Goal: Information Seeking & Learning: Learn about a topic

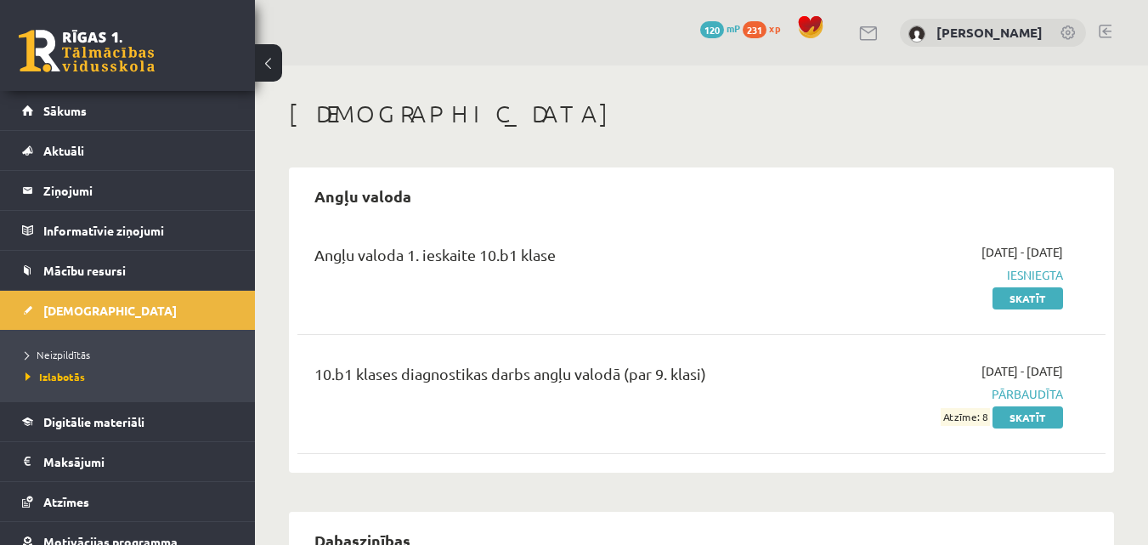
click at [294, 104] on h1 "[DEMOGRAPHIC_DATA]" at bounding box center [701, 113] width 825 height 29
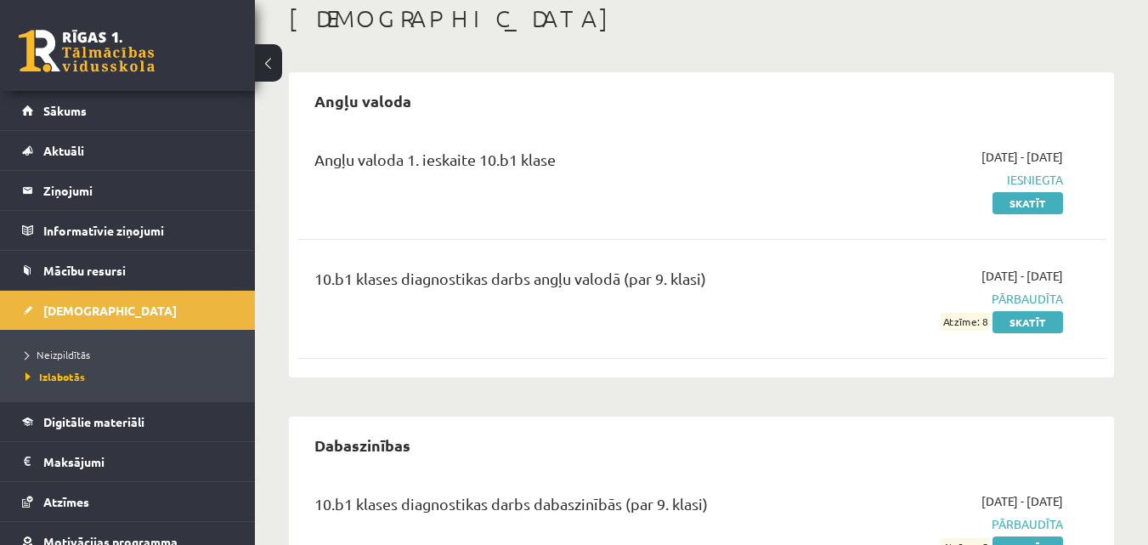
scroll to position [94, 0]
click at [134, 309] on link "[DEMOGRAPHIC_DATA]" at bounding box center [128, 310] width 212 height 39
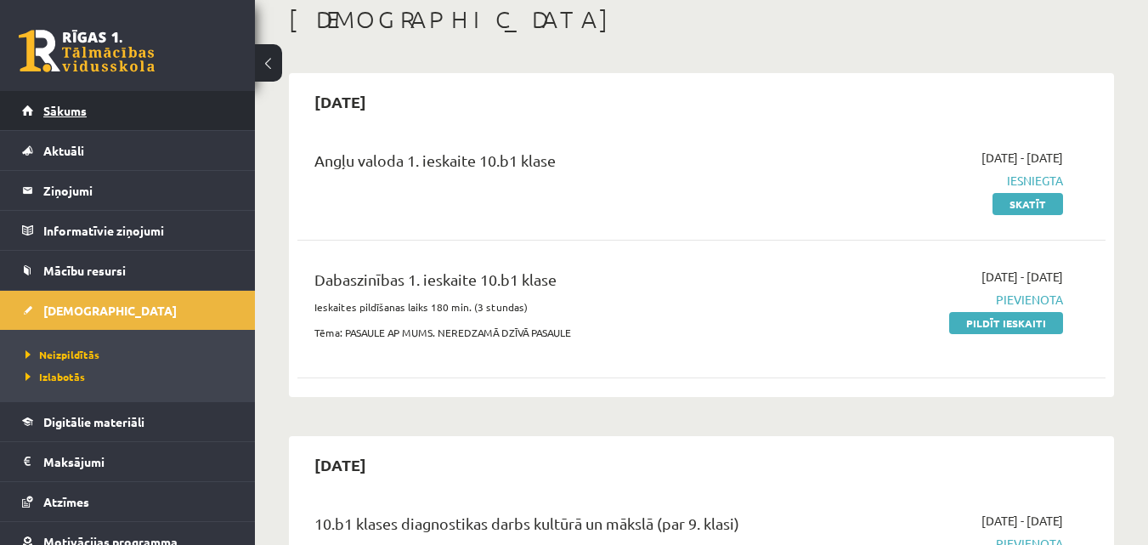
click at [80, 114] on span "Sākums" at bounding box center [64, 110] width 43 height 15
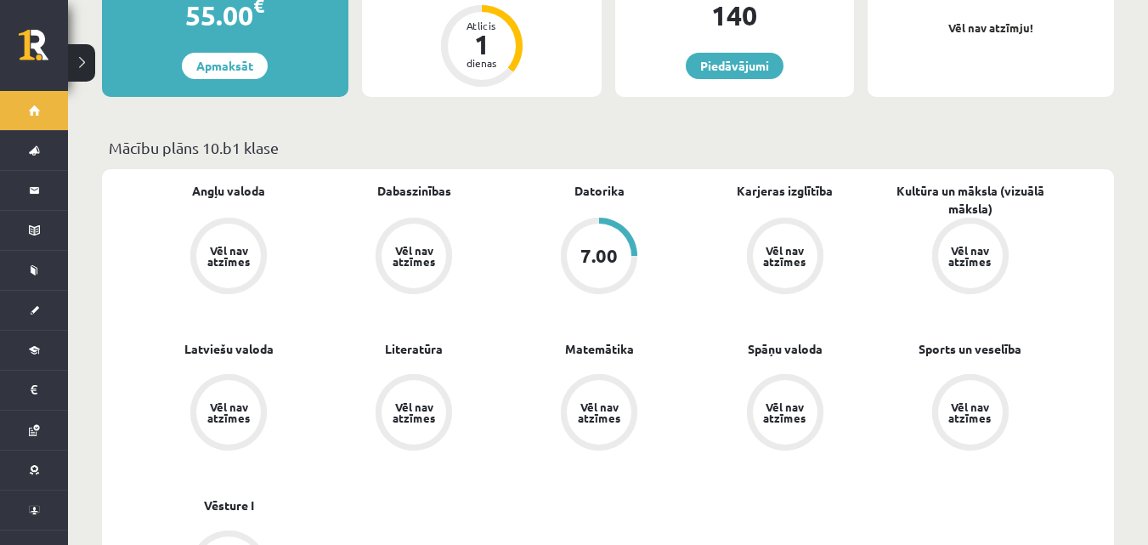
scroll to position [510, 0]
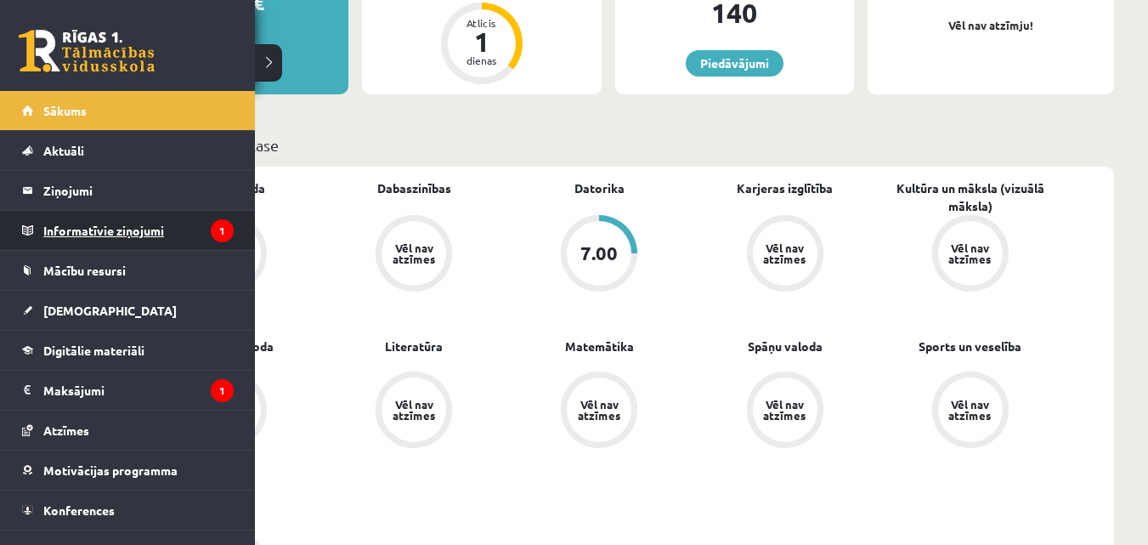
click at [128, 227] on legend "Informatīvie ziņojumi 1" at bounding box center [138, 230] width 190 height 39
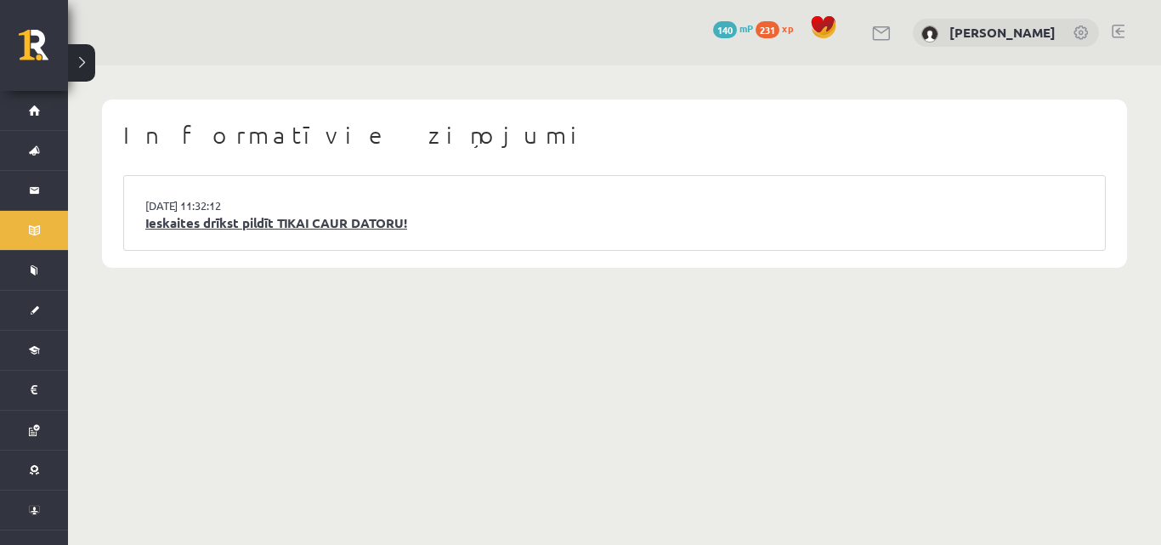
click at [228, 224] on link "Ieskaites drīkst pildīt TIKAI CAUR DATORU!" at bounding box center [614, 223] width 938 height 20
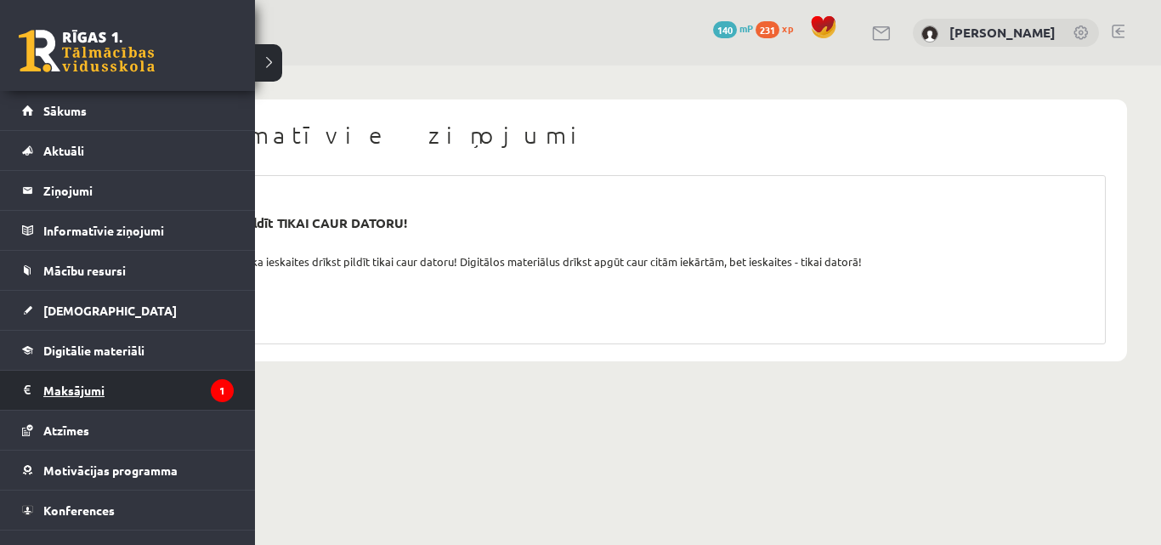
click at [98, 397] on legend "Maksājumi 1" at bounding box center [138, 389] width 190 height 39
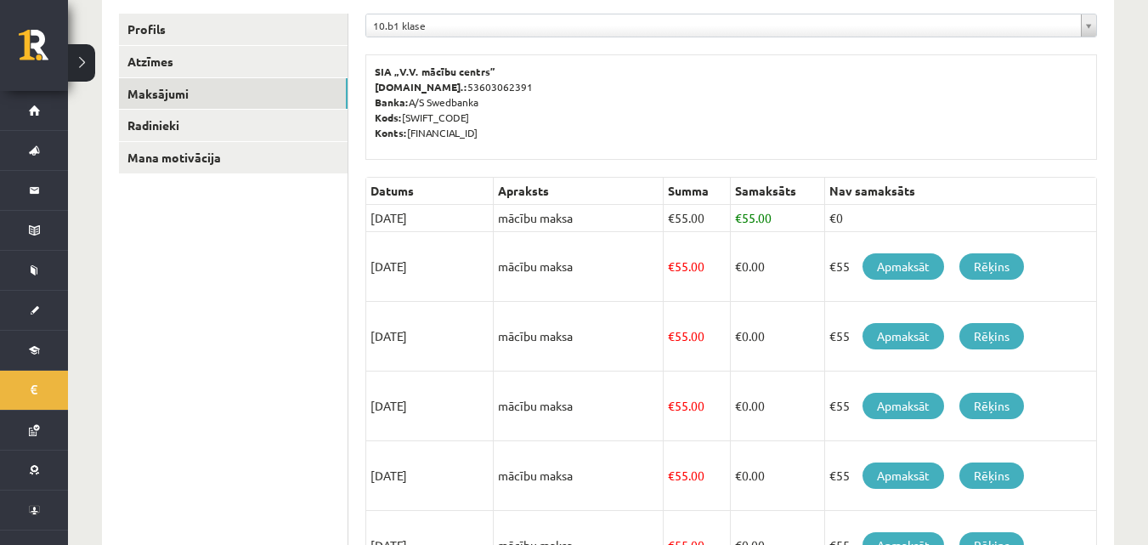
scroll to position [255, 0]
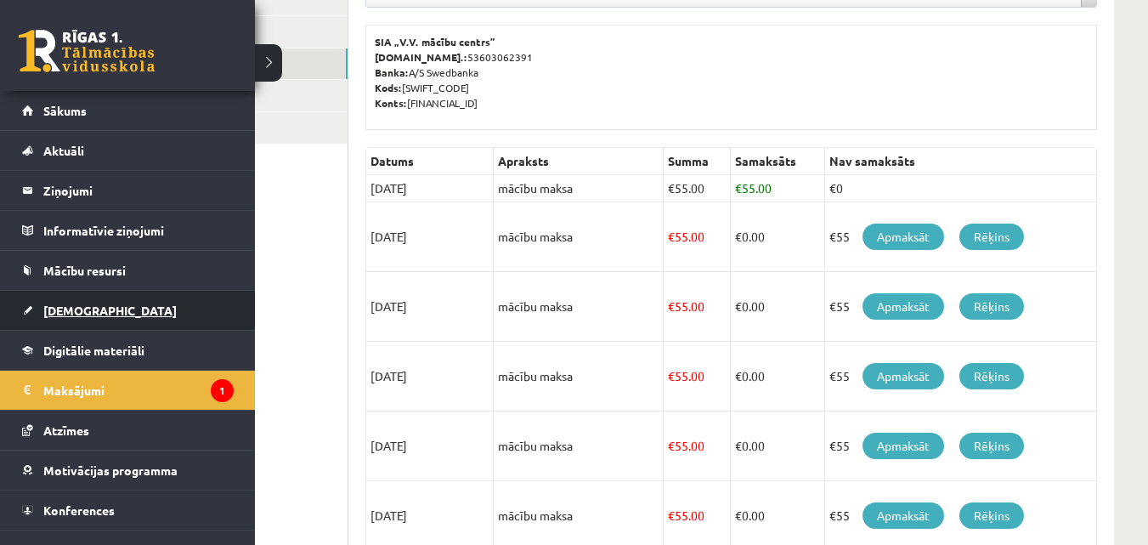
click at [115, 315] on link "[DEMOGRAPHIC_DATA]" at bounding box center [128, 310] width 212 height 39
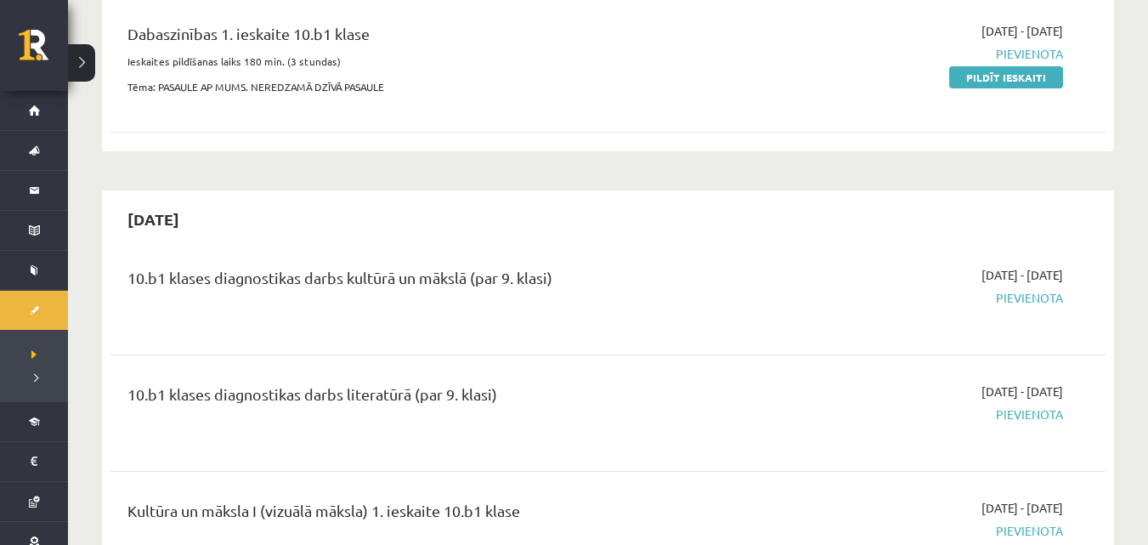
scroll to position [170, 0]
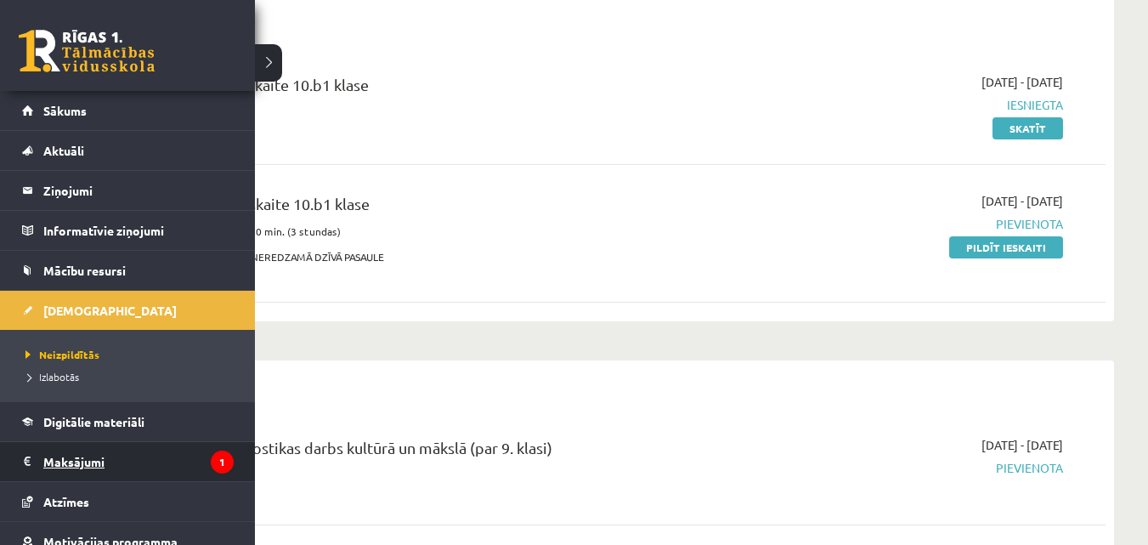
click at [46, 463] on legend "Maksājumi 1" at bounding box center [138, 461] width 190 height 39
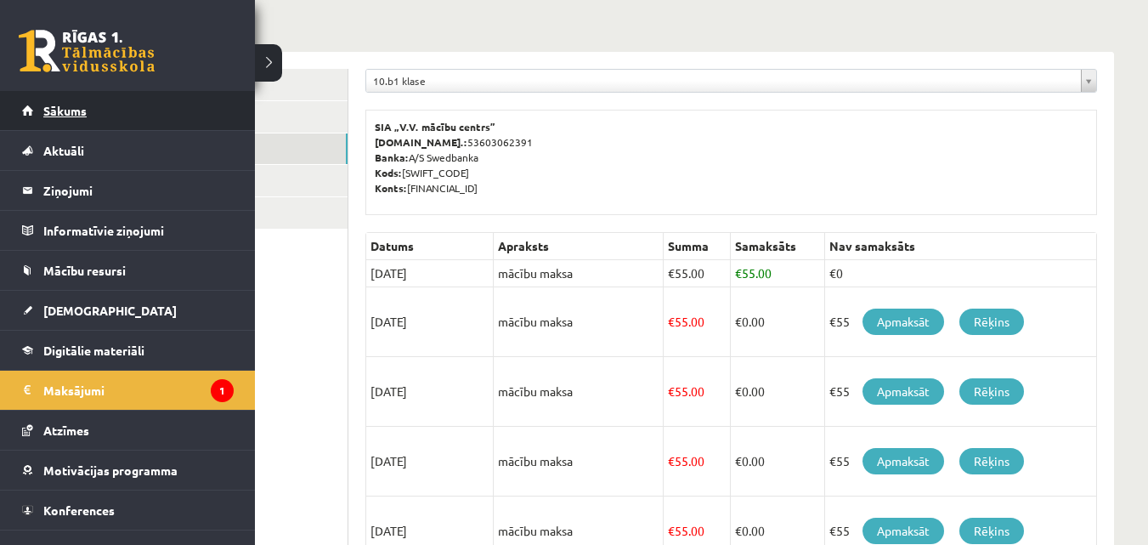
click at [49, 108] on span "Sākums" at bounding box center [64, 110] width 43 height 15
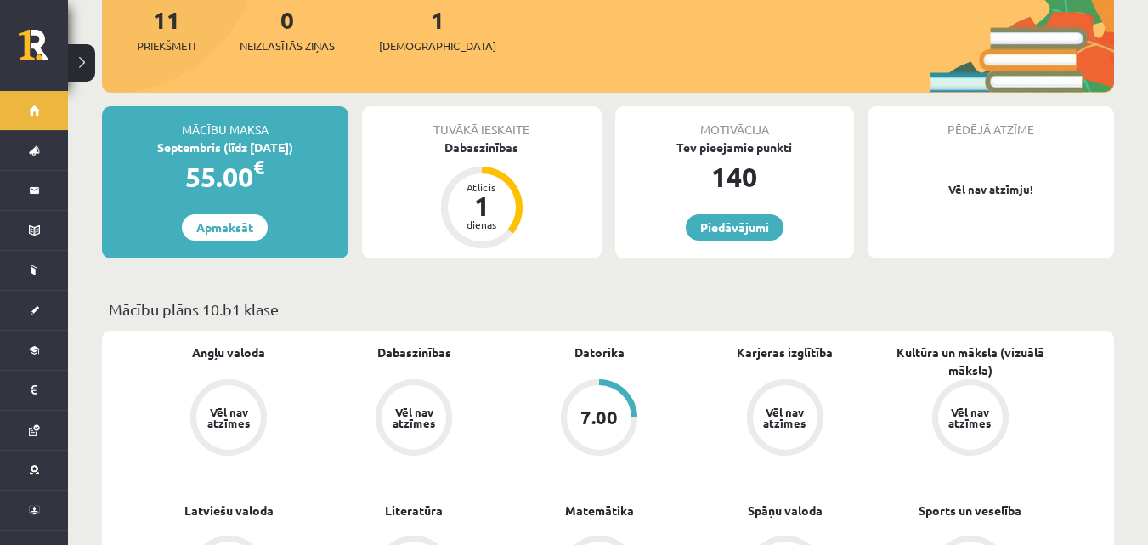
scroll to position [255, 0]
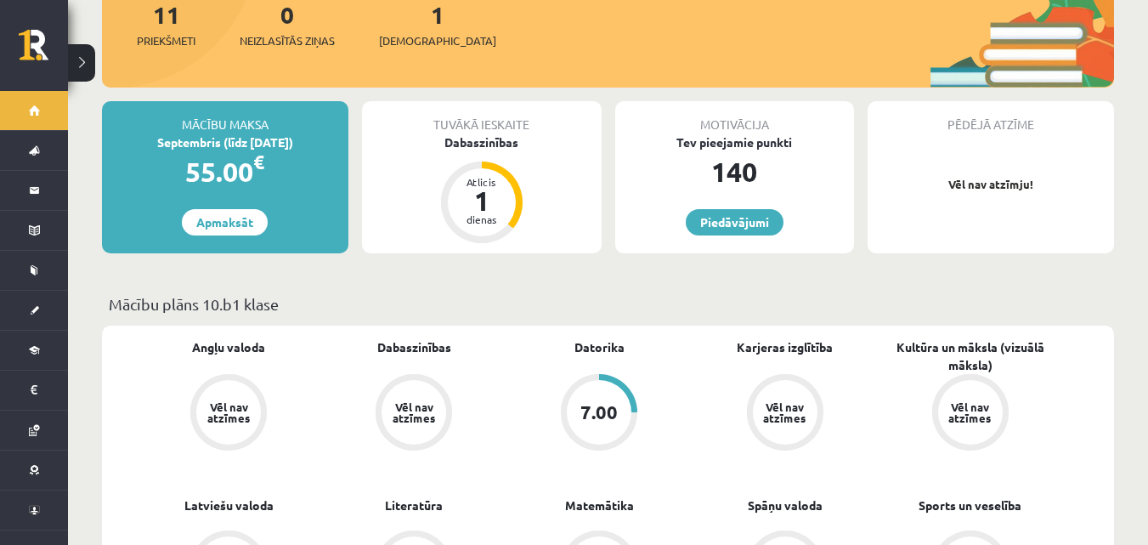
click at [610, 403] on div "7.00" at bounding box center [598, 412] width 37 height 19
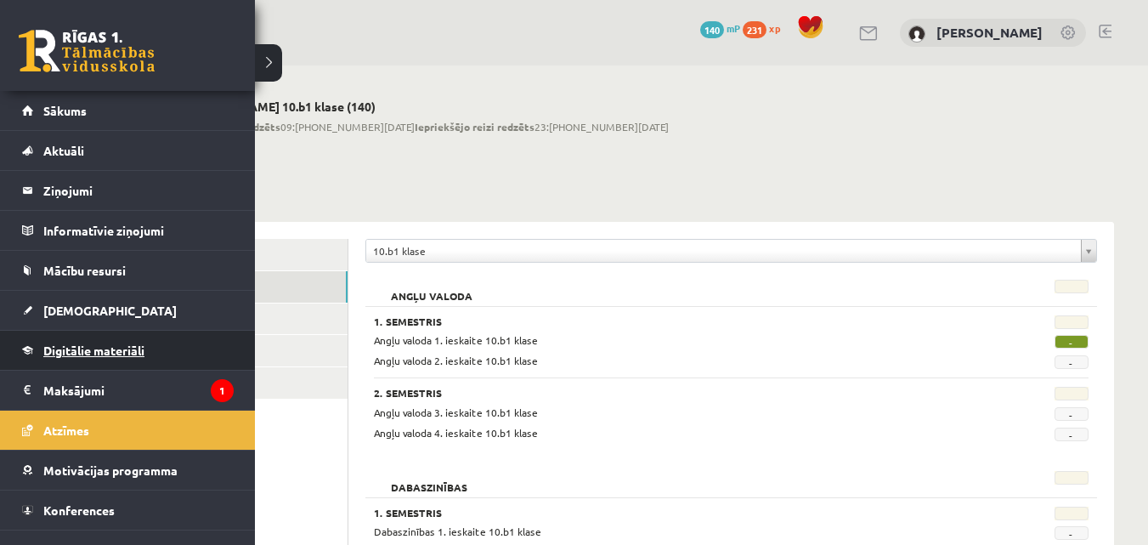
click at [147, 338] on link "Digitālie materiāli" at bounding box center [128, 350] width 212 height 39
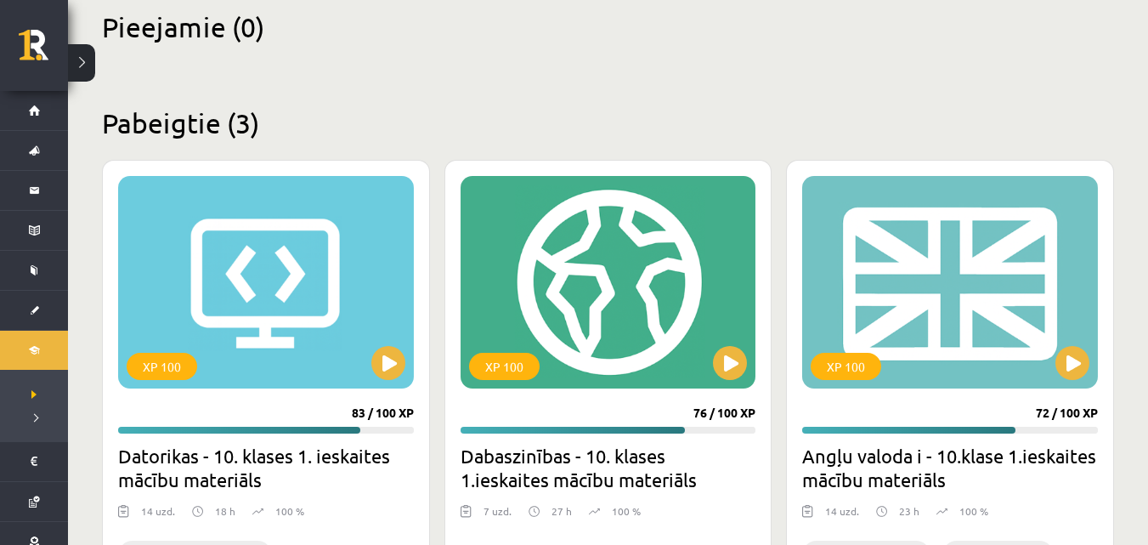
scroll to position [424, 0]
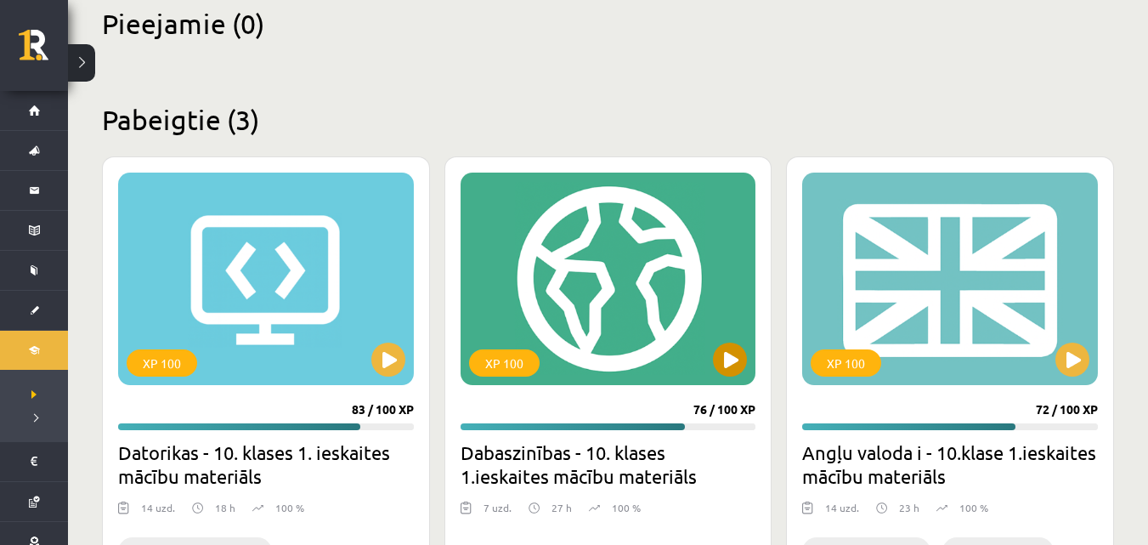
click at [622, 308] on div "XP 100" at bounding box center [608, 278] width 296 height 212
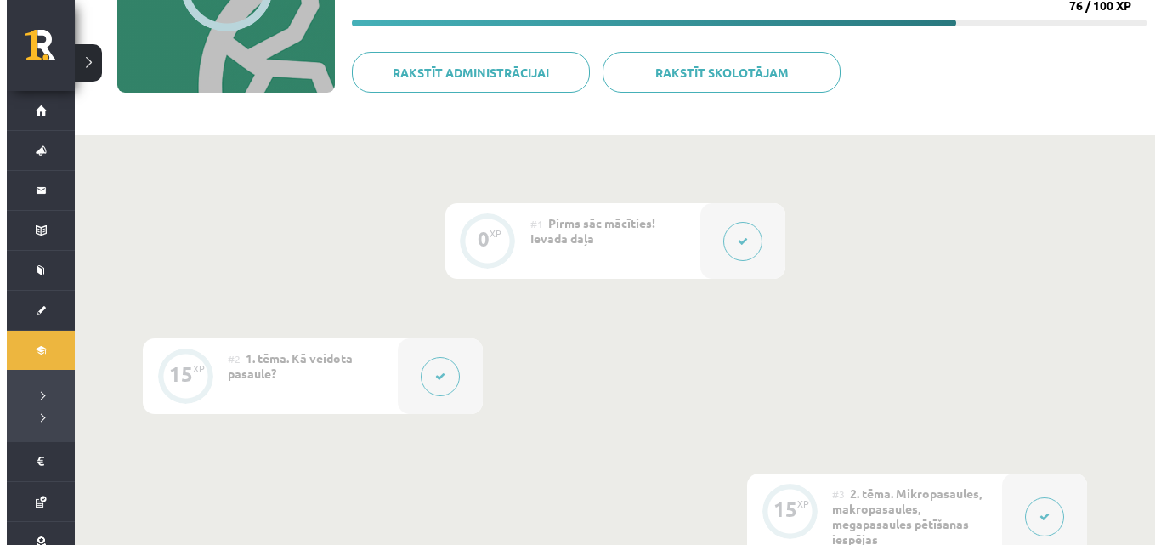
scroll to position [340, 0]
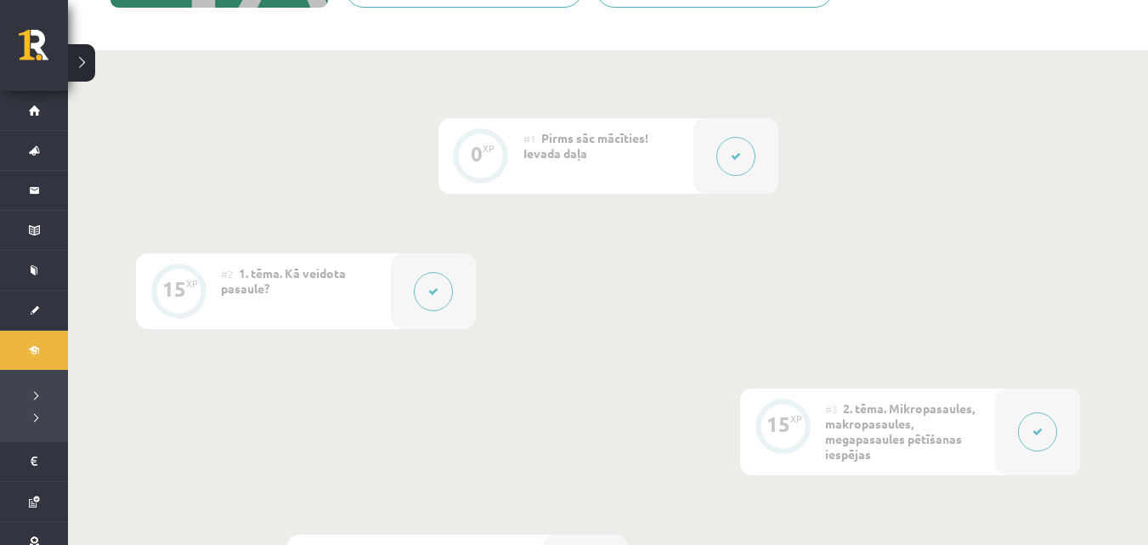
click at [445, 303] on button at bounding box center [433, 291] width 39 height 39
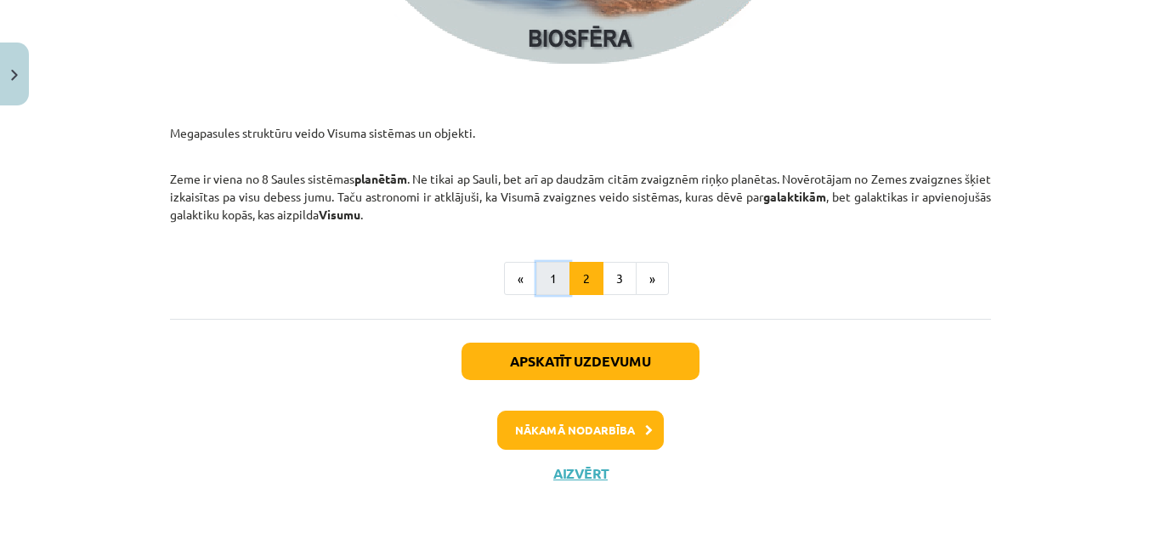
click at [554, 278] on button "1" at bounding box center [553, 279] width 34 height 34
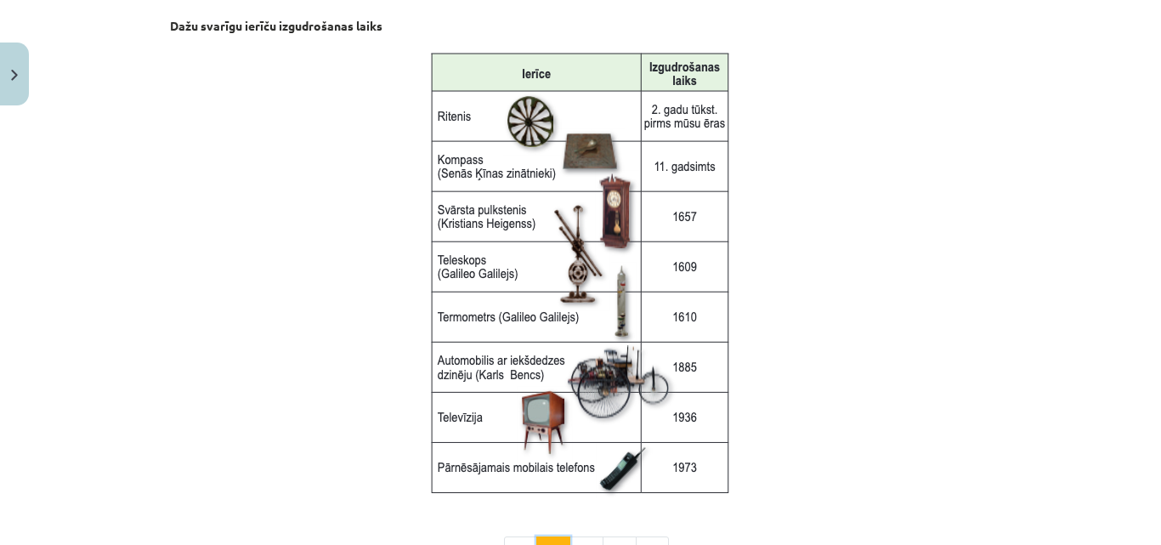
scroll to position [2251, 0]
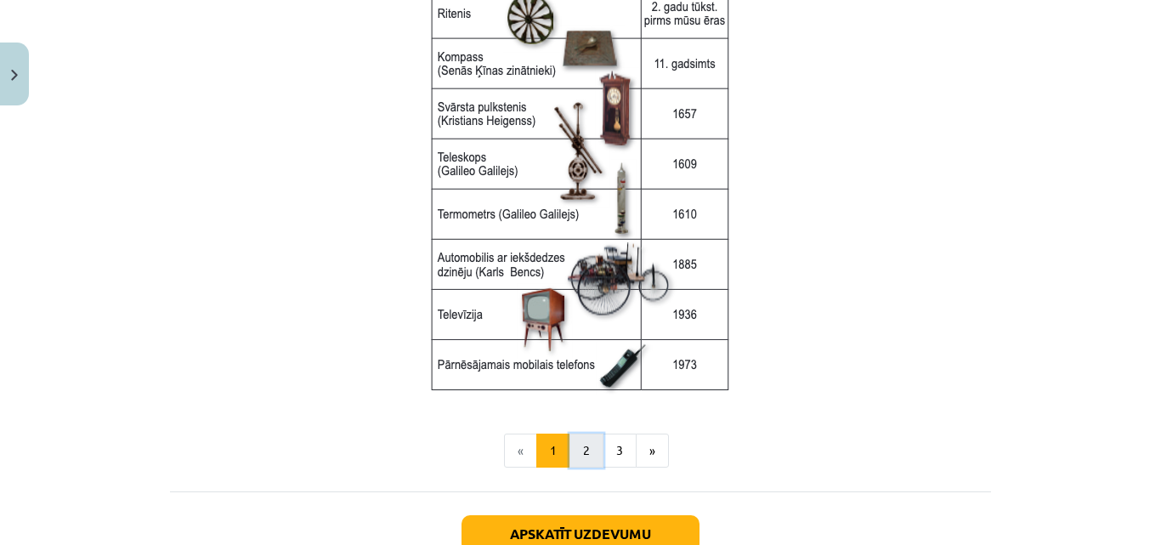
click at [575, 453] on button "2" at bounding box center [586, 450] width 34 height 34
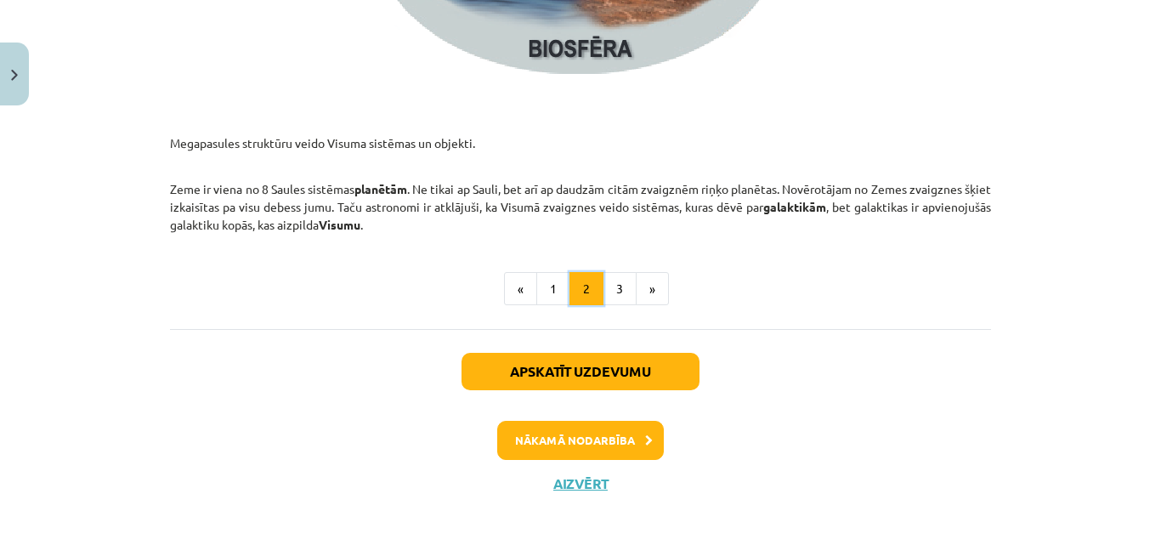
scroll to position [2711, 0]
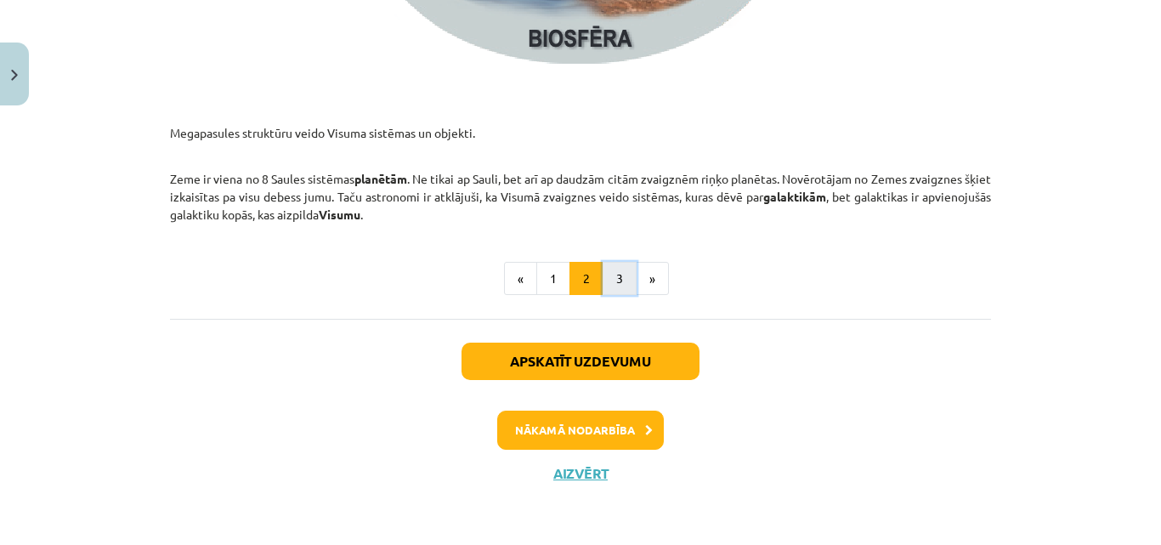
click at [615, 273] on button "3" at bounding box center [619, 279] width 34 height 34
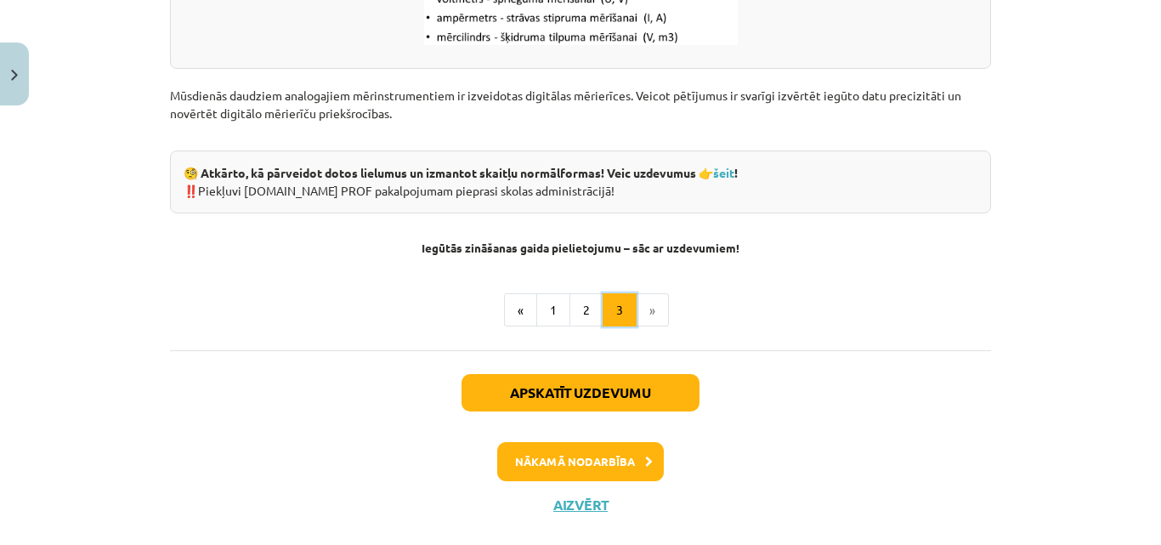
scroll to position [2343, 0]
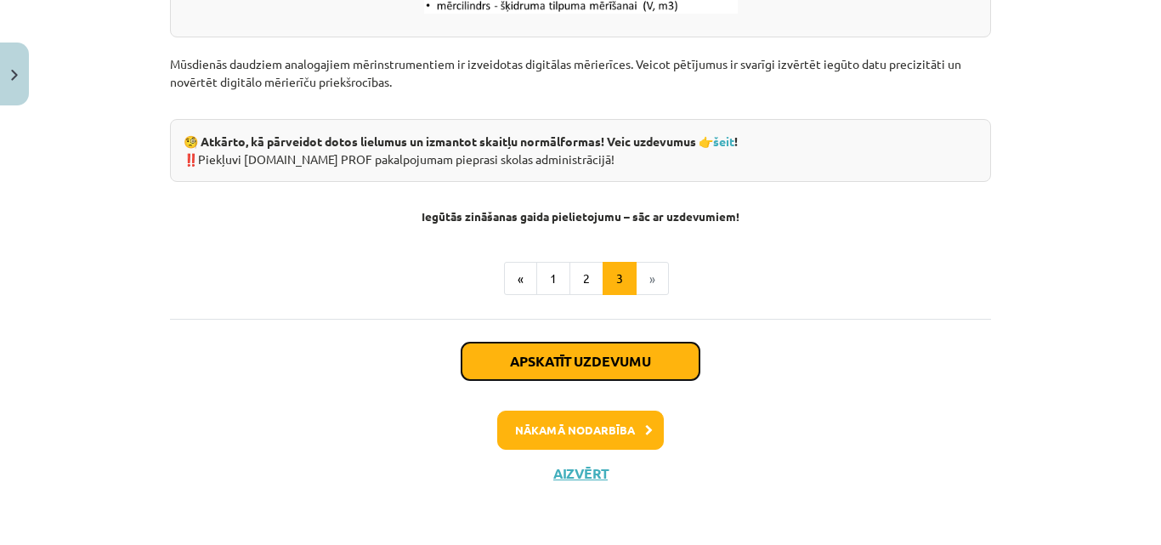
click at [602, 376] on button "Apskatīt uzdevumu" at bounding box center [580, 360] width 238 height 37
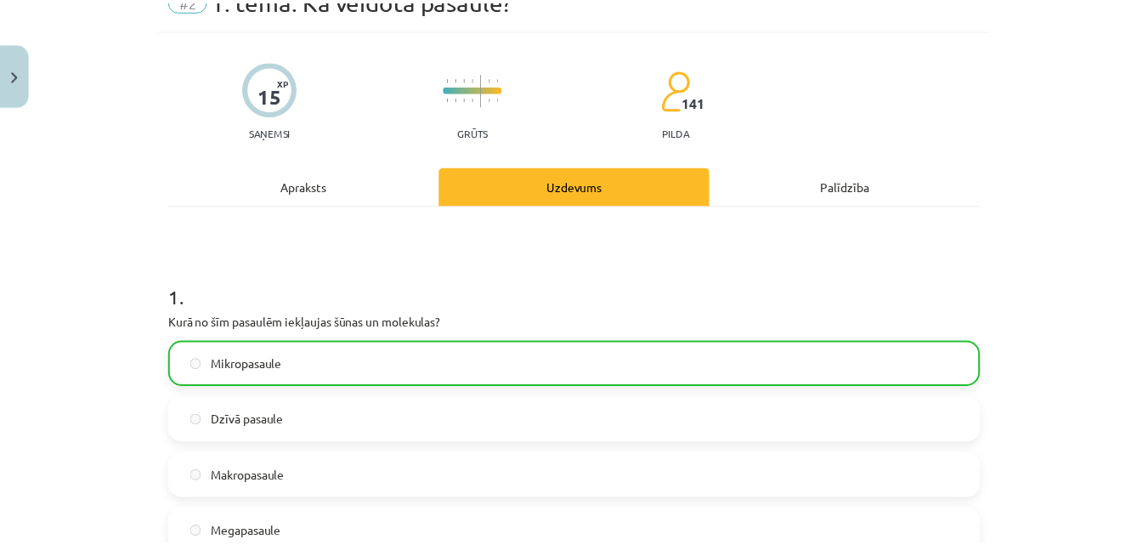
scroll to position [0, 0]
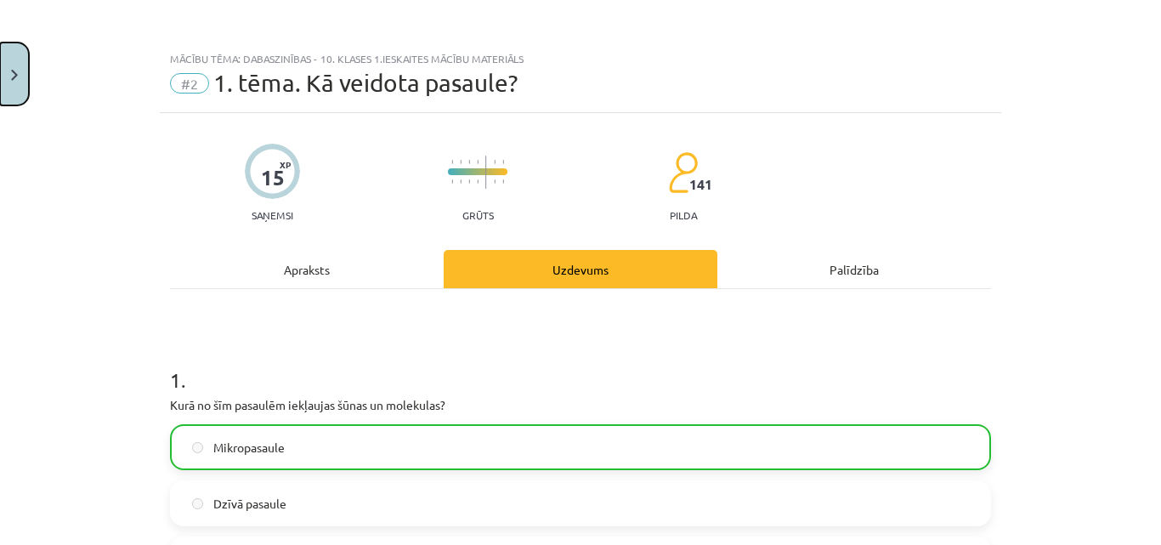
click at [26, 70] on button "Close" at bounding box center [14, 73] width 29 height 63
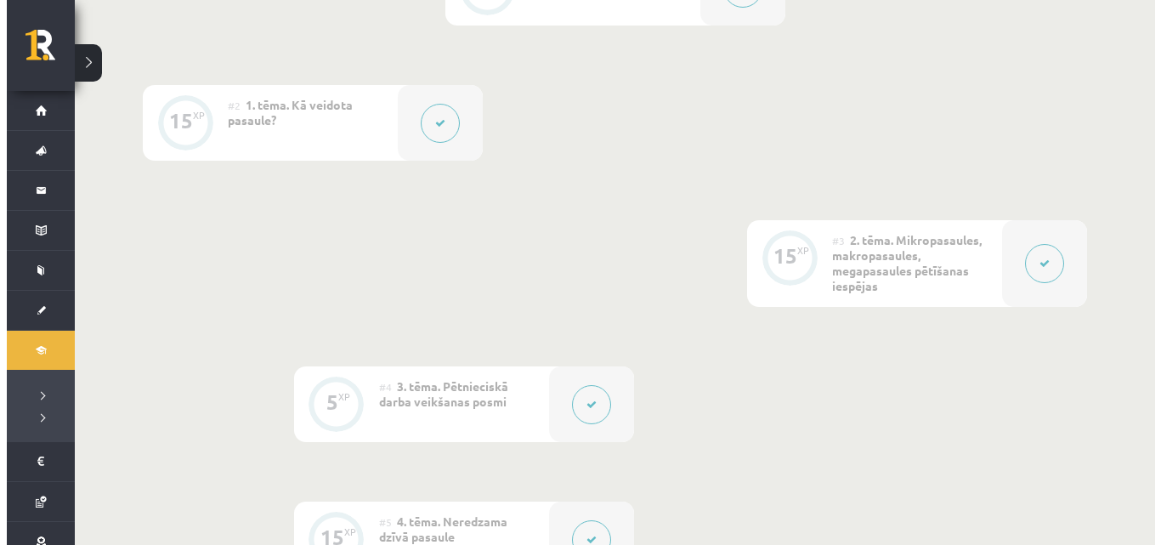
scroll to position [510, 0]
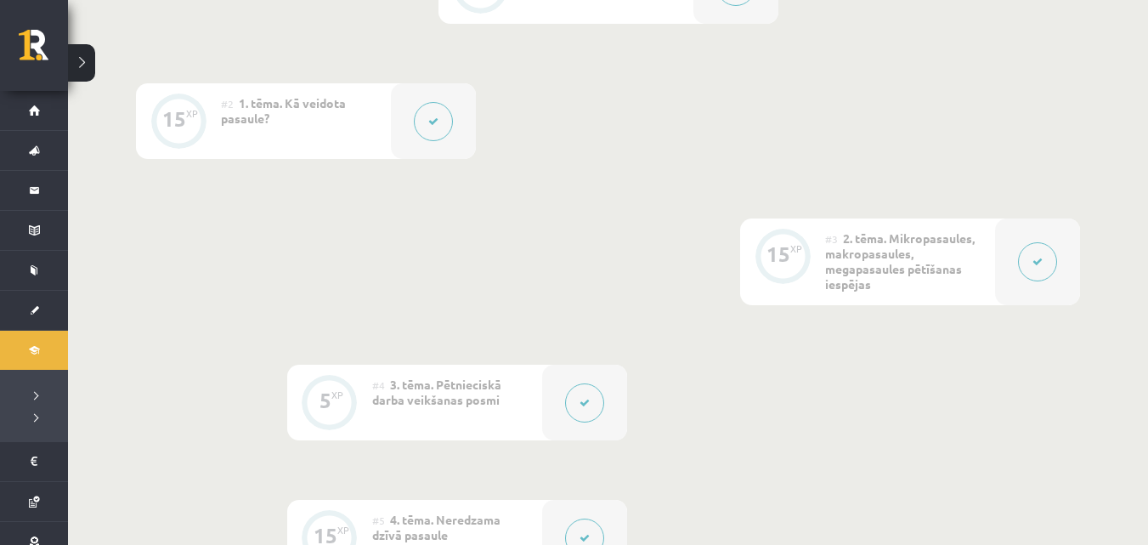
click at [897, 264] on span "2. tēma. Mikropasaules, makropasaules, megapasaules pētīšanas iespējas" at bounding box center [900, 260] width 150 height 61
click at [1029, 260] on button at bounding box center [1037, 261] width 39 height 39
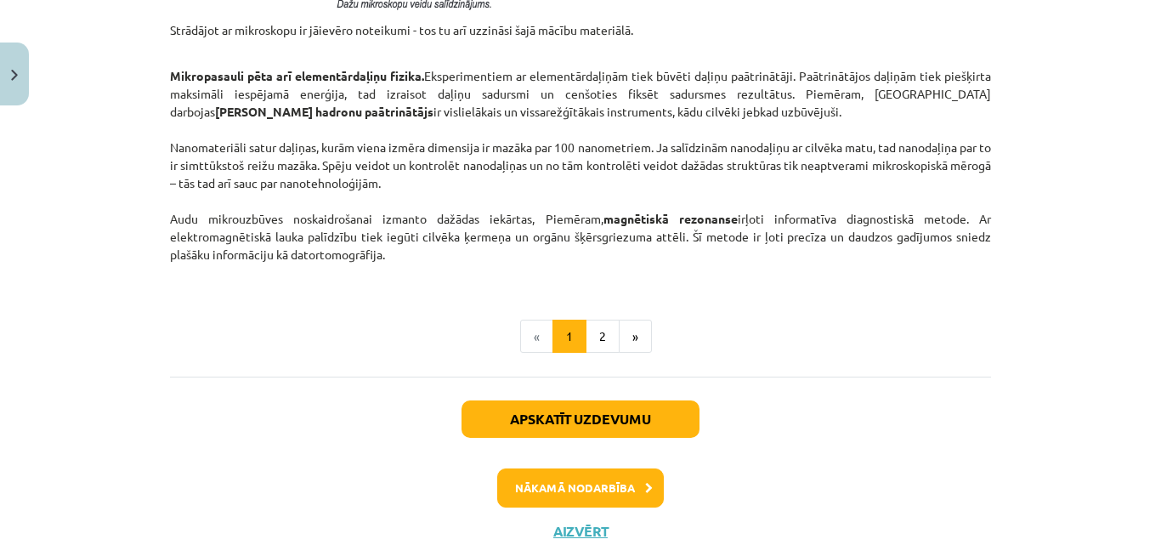
scroll to position [1529, 0]
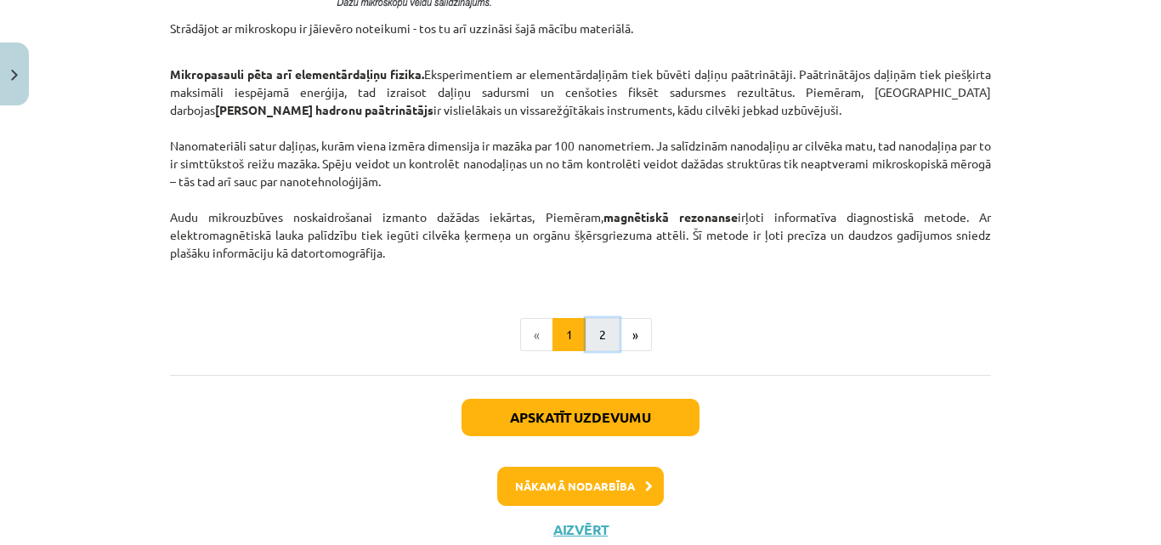
click at [590, 335] on button "2" at bounding box center [602, 335] width 34 height 34
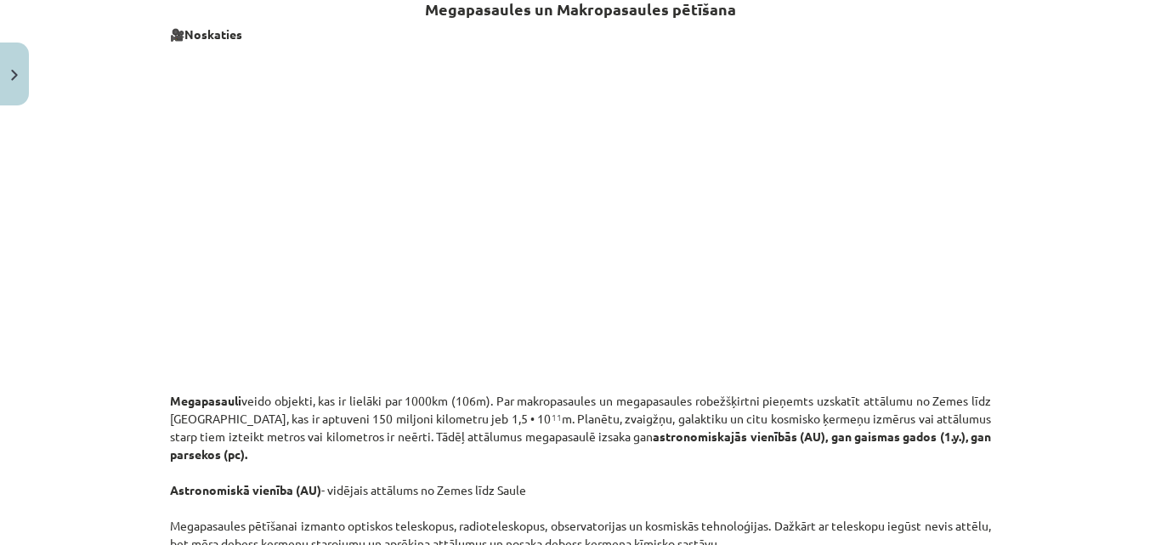
scroll to position [340, 0]
